Goal: Transaction & Acquisition: Purchase product/service

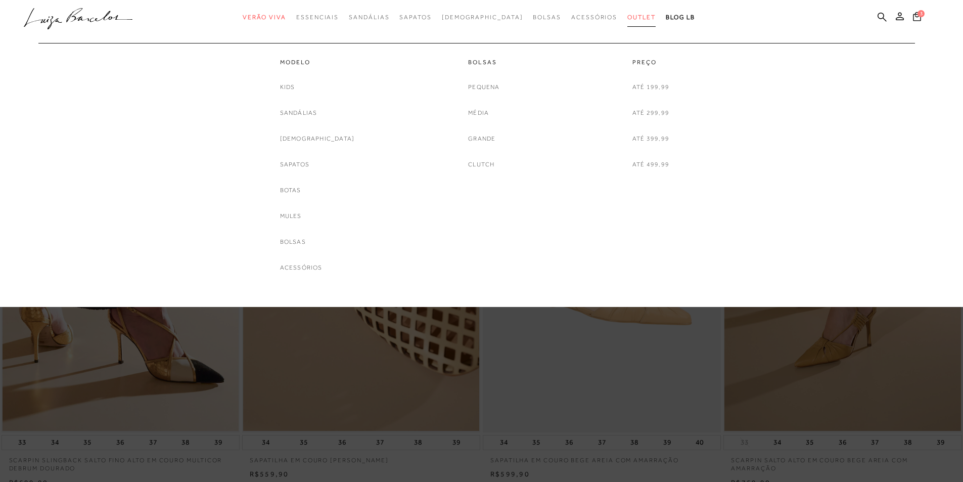
click at [628, 14] on span "Outlet" at bounding box center [642, 17] width 28 height 7
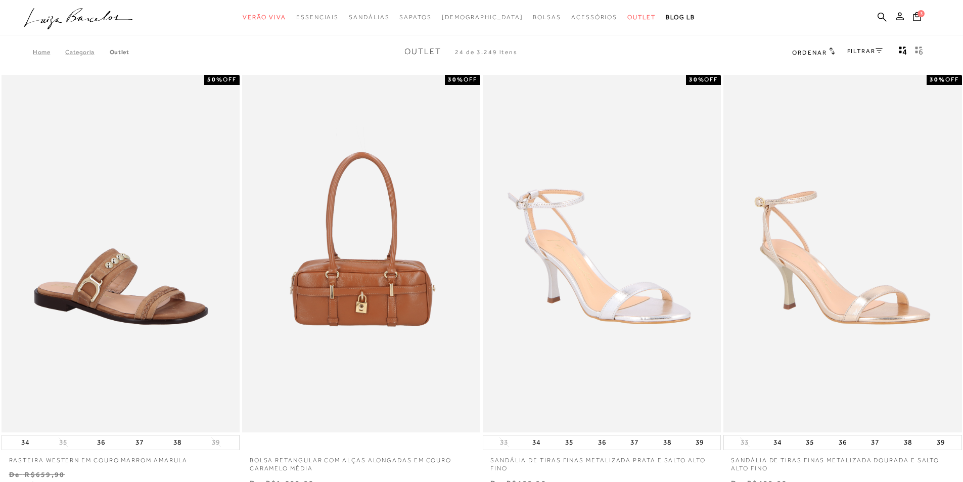
click at [853, 50] on link "FILTRAR" at bounding box center [865, 51] width 35 height 7
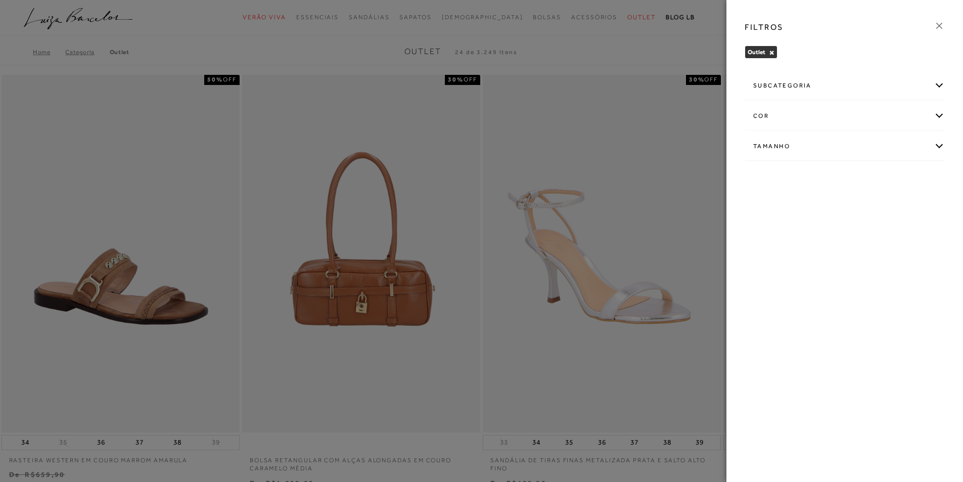
click at [802, 140] on div "Tamanho" at bounding box center [844, 146] width 199 height 27
click at [900, 233] on span "38" at bounding box center [894, 233] width 15 height 8
click at [894, 233] on input "38" at bounding box center [889, 234] width 10 height 10
checkbox input "true"
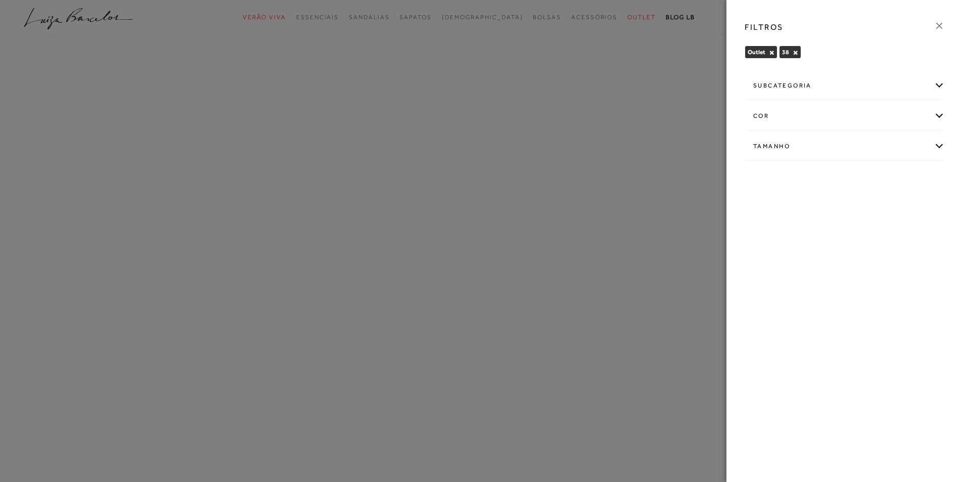
click at [682, 41] on div at bounding box center [481, 241] width 963 height 482
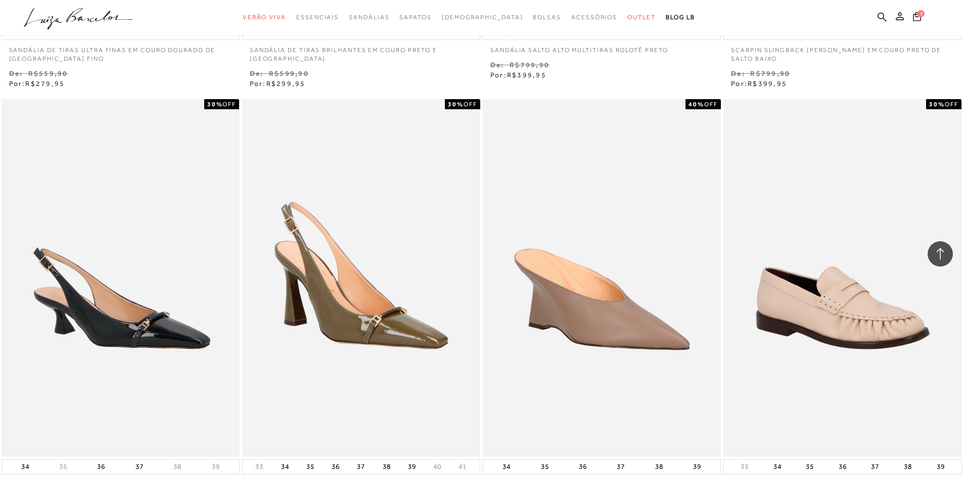
scroll to position [1113, 0]
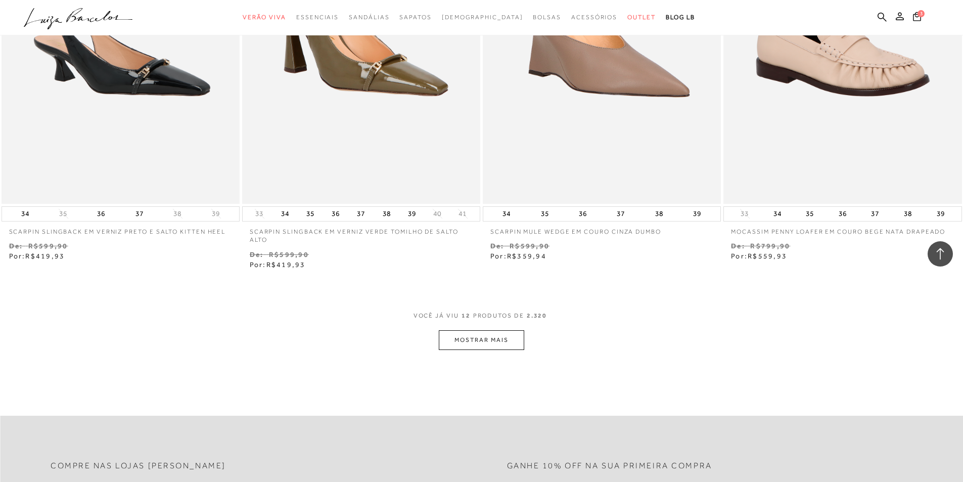
click at [488, 336] on button "MOSTRAR MAIS" at bounding box center [481, 340] width 85 height 20
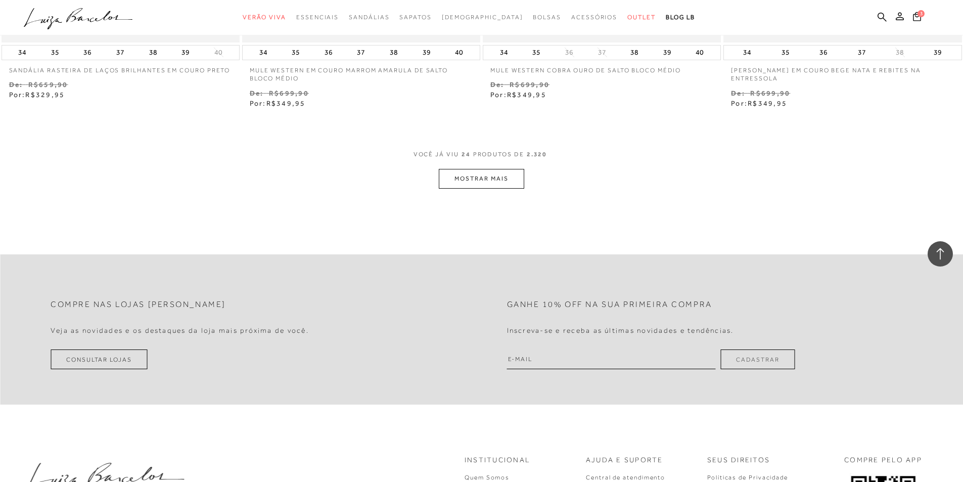
scroll to position [2579, 0]
click at [518, 178] on button "MOSTRAR MAIS" at bounding box center [481, 175] width 85 height 20
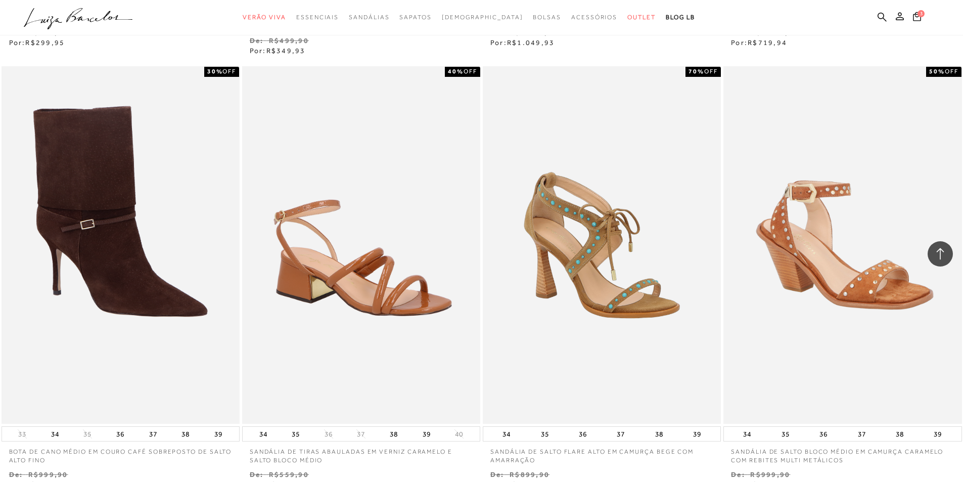
scroll to position [3591, 0]
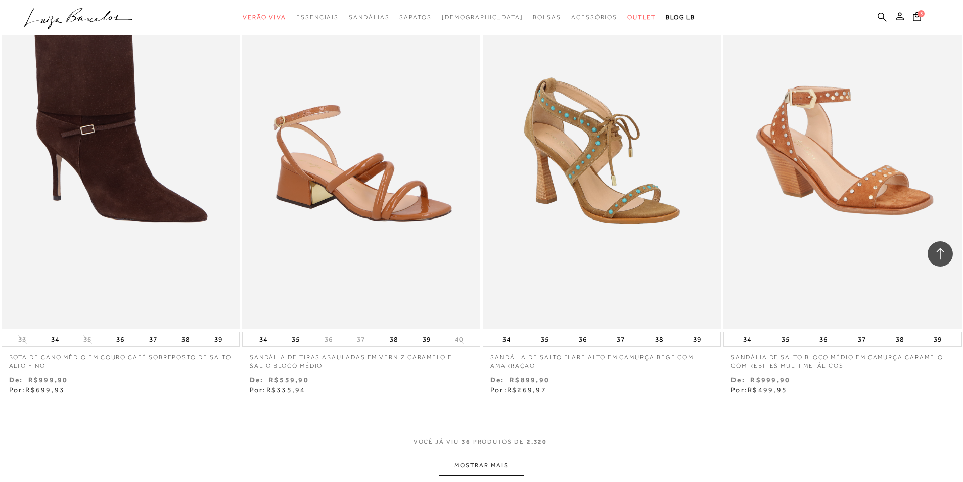
click at [509, 463] on button "MOSTRAR MAIS" at bounding box center [481, 466] width 85 height 20
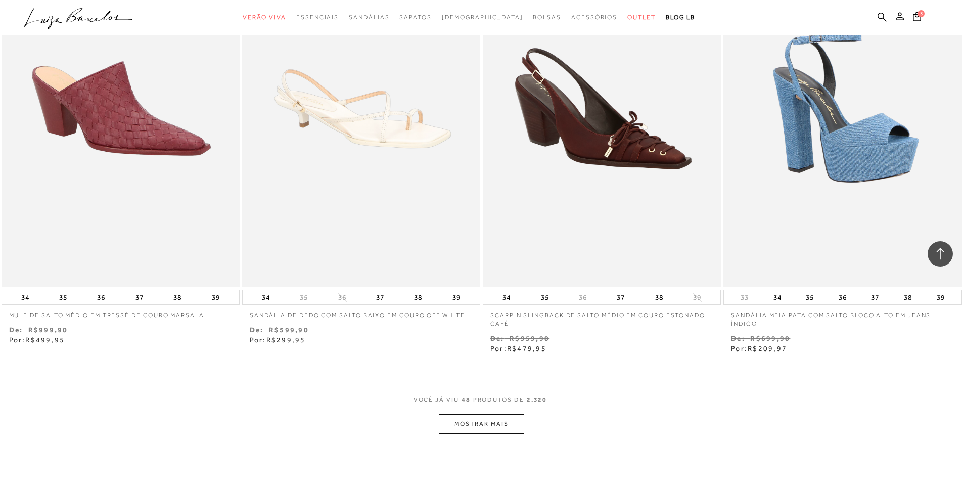
scroll to position [4842, 0]
